Goal: Task Accomplishment & Management: Manage account settings

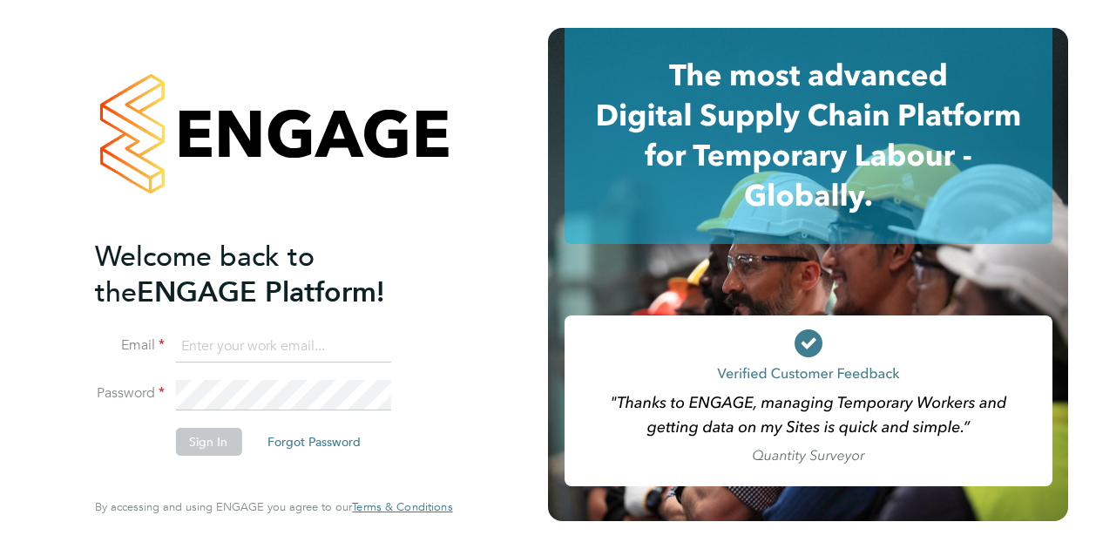
type input "iulian.ardeleanu@vistry.co.uk"
click at [196, 437] on button "Sign In" at bounding box center [208, 442] width 66 height 28
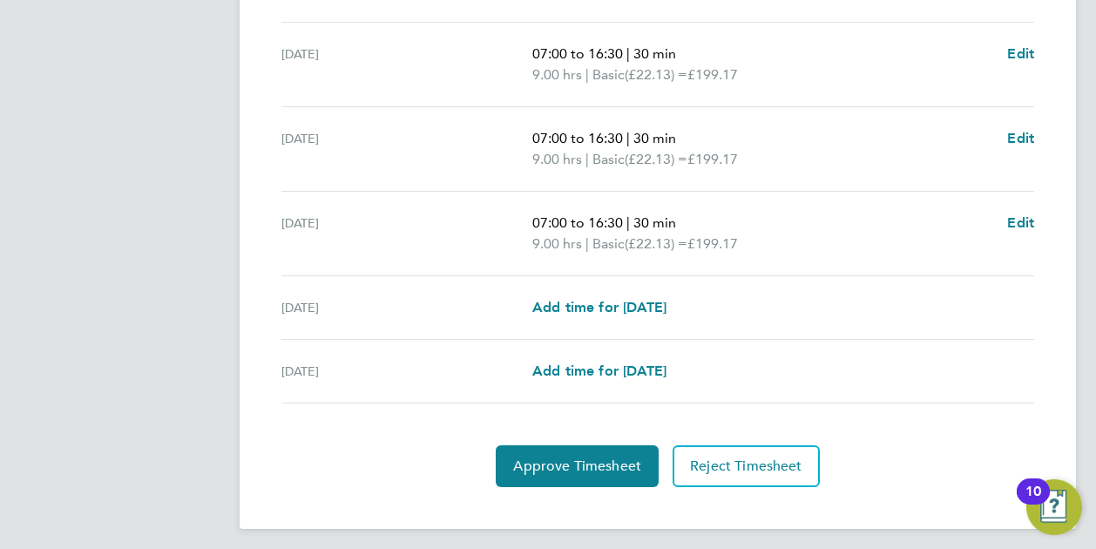
scroll to position [700, 0]
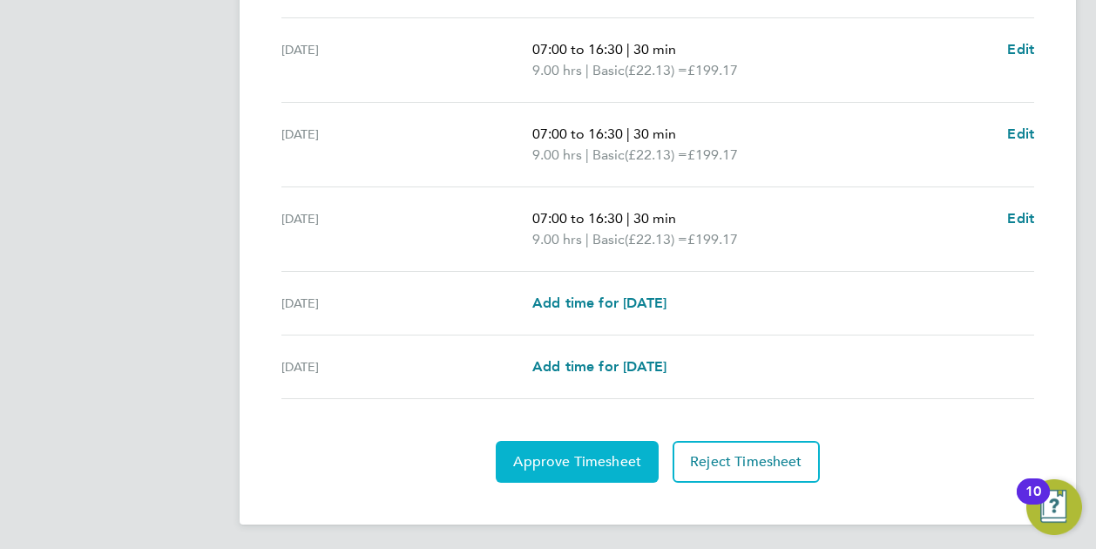
click at [600, 454] on span "Approve Timesheet" at bounding box center [577, 461] width 128 height 17
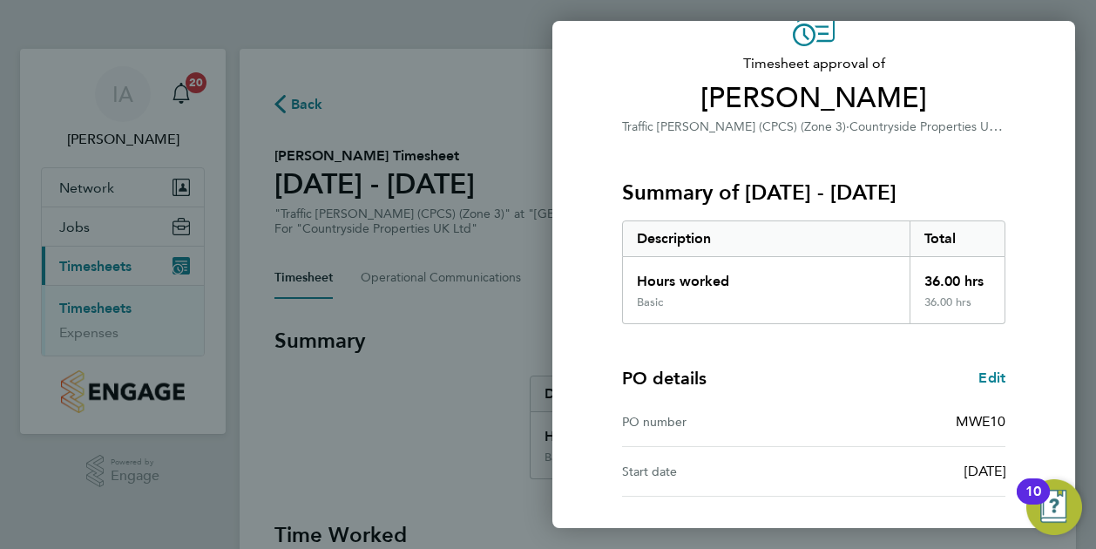
scroll to position [234, 0]
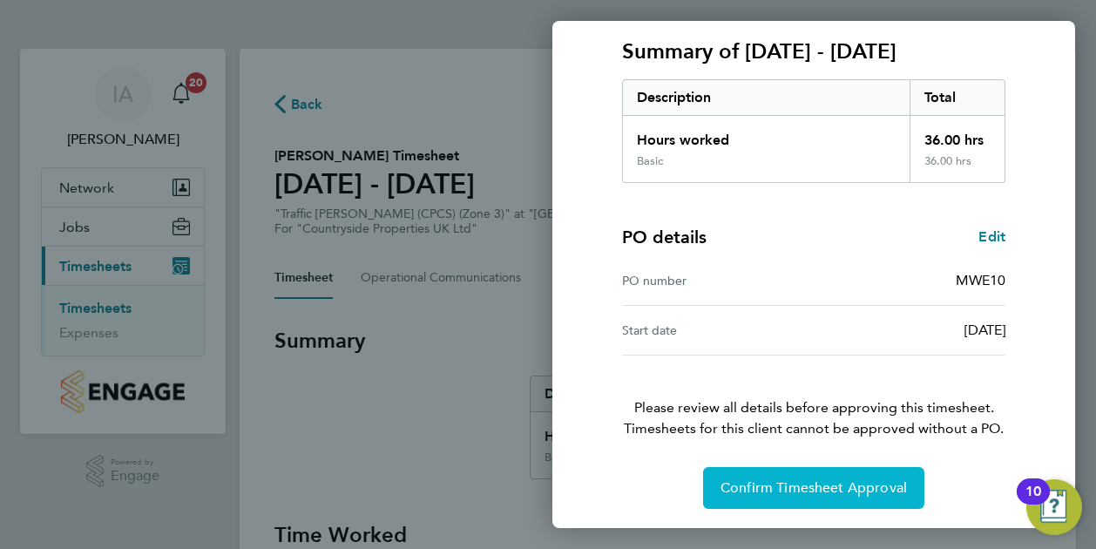
click at [818, 479] on span "Confirm Timesheet Approval" at bounding box center [814, 487] width 187 height 17
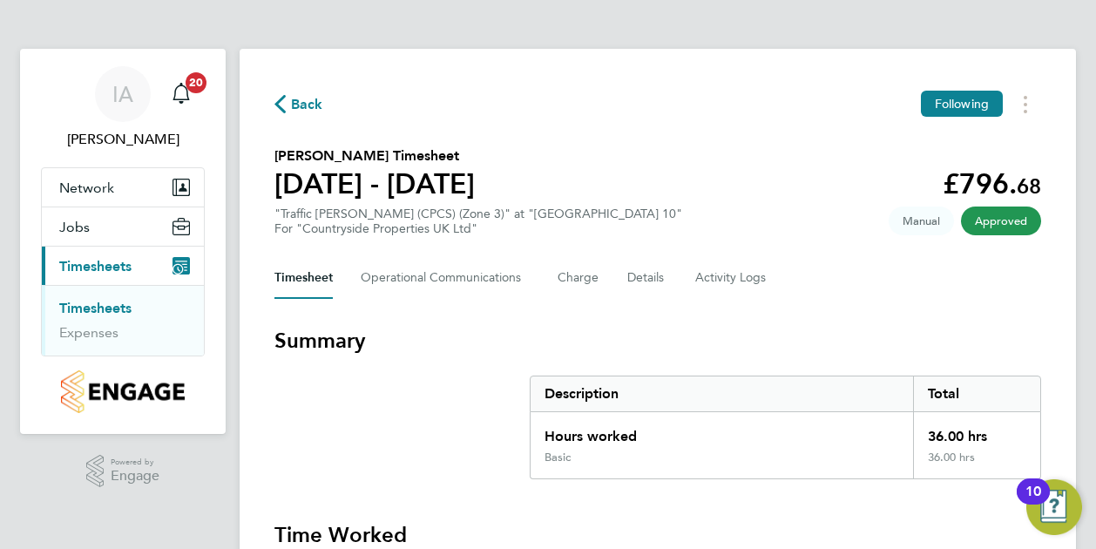
click at [98, 306] on link "Timesheets" at bounding box center [95, 308] width 72 height 17
